Goal: Navigation & Orientation: Find specific page/section

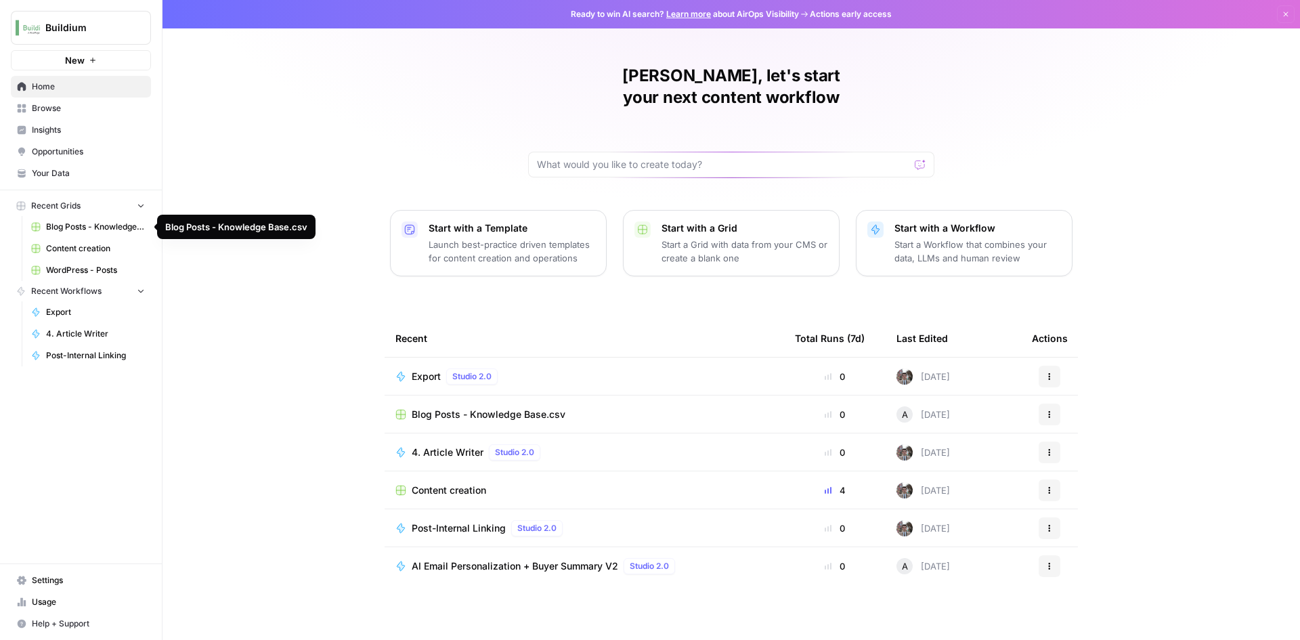
click at [79, 230] on span "Blog Posts - Knowledge Base.csv" at bounding box center [95, 227] width 99 height 12
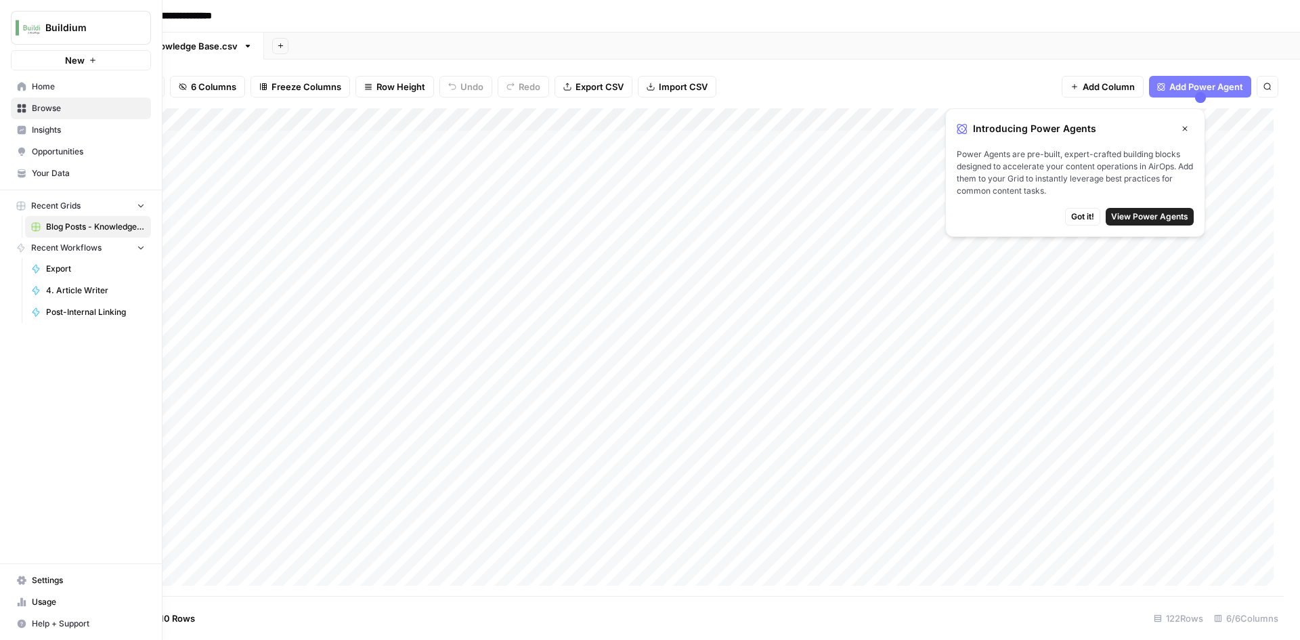
click at [74, 85] on span "Home" at bounding box center [88, 87] width 113 height 12
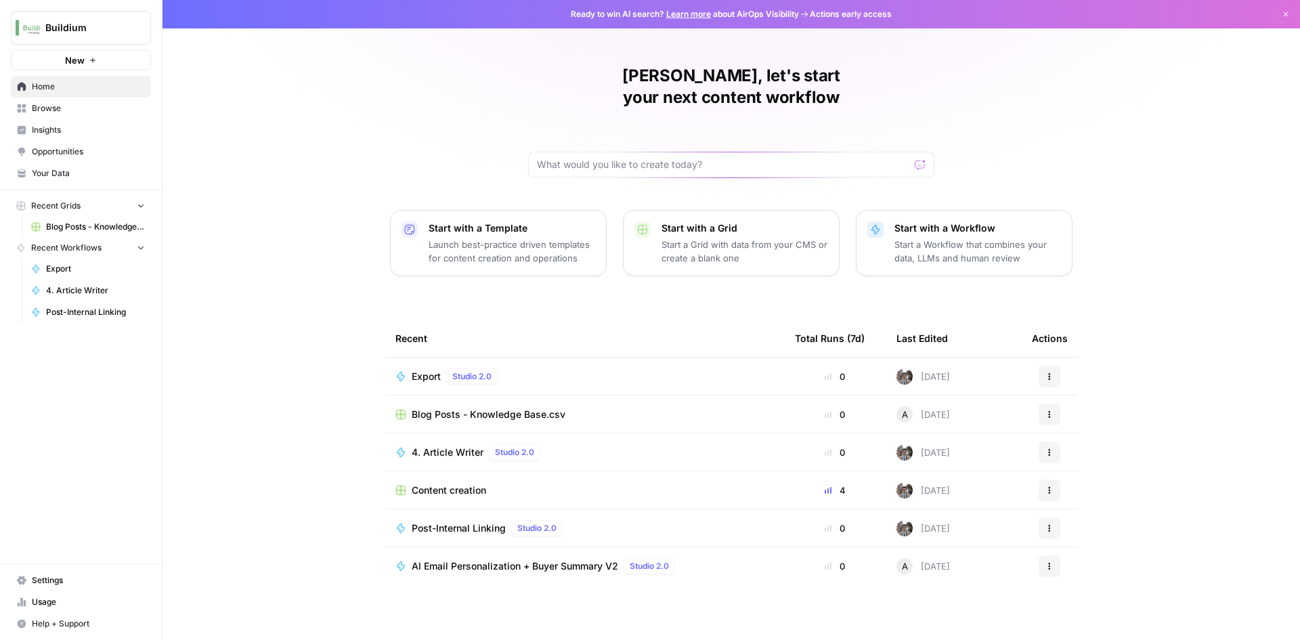
click at [60, 175] on span "Your Data" at bounding box center [88, 173] width 113 height 12
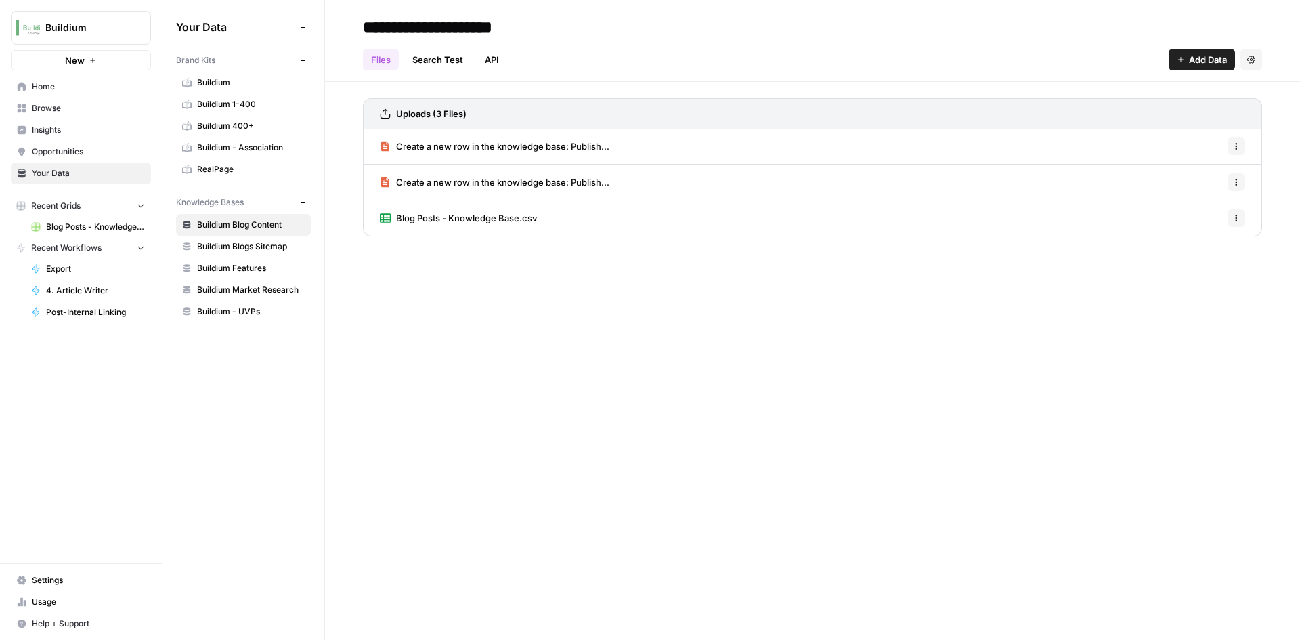
click at [95, 89] on span "Home" at bounding box center [88, 87] width 113 height 12
